Goal: Task Accomplishment & Management: Complete application form

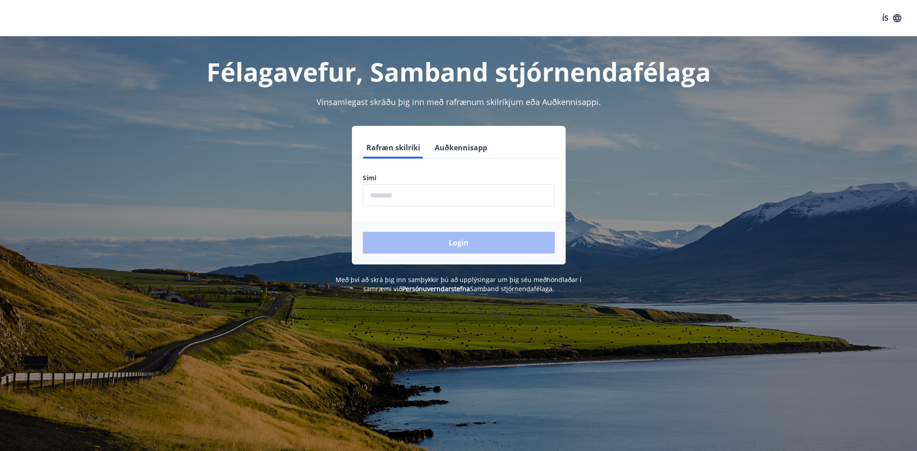
click at [390, 199] on input "phone" at bounding box center [459, 195] width 192 height 22
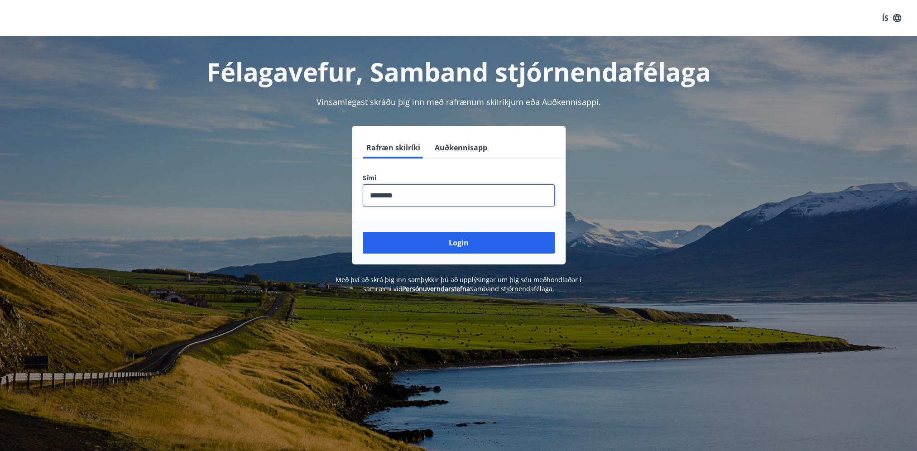
type input "********"
click at [363, 232] on button "Login" at bounding box center [459, 243] width 192 height 22
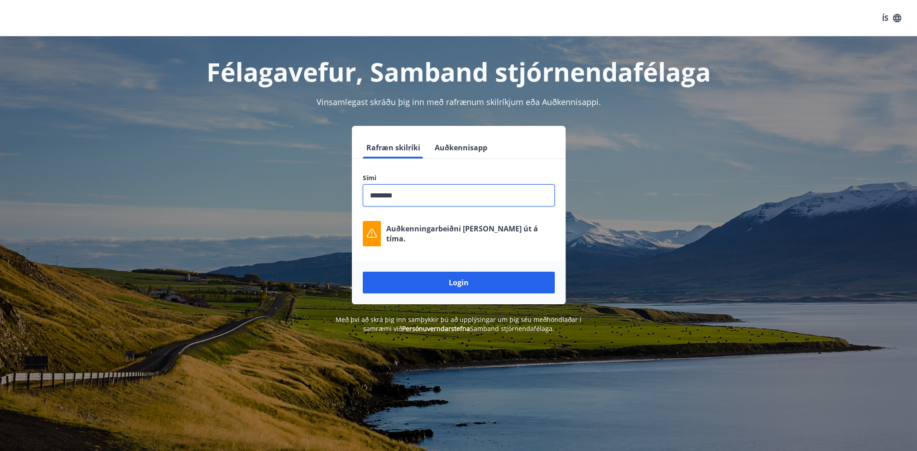
click at [464, 285] on button "Login" at bounding box center [459, 283] width 192 height 22
